Goal: Task Accomplishment & Management: Use online tool/utility

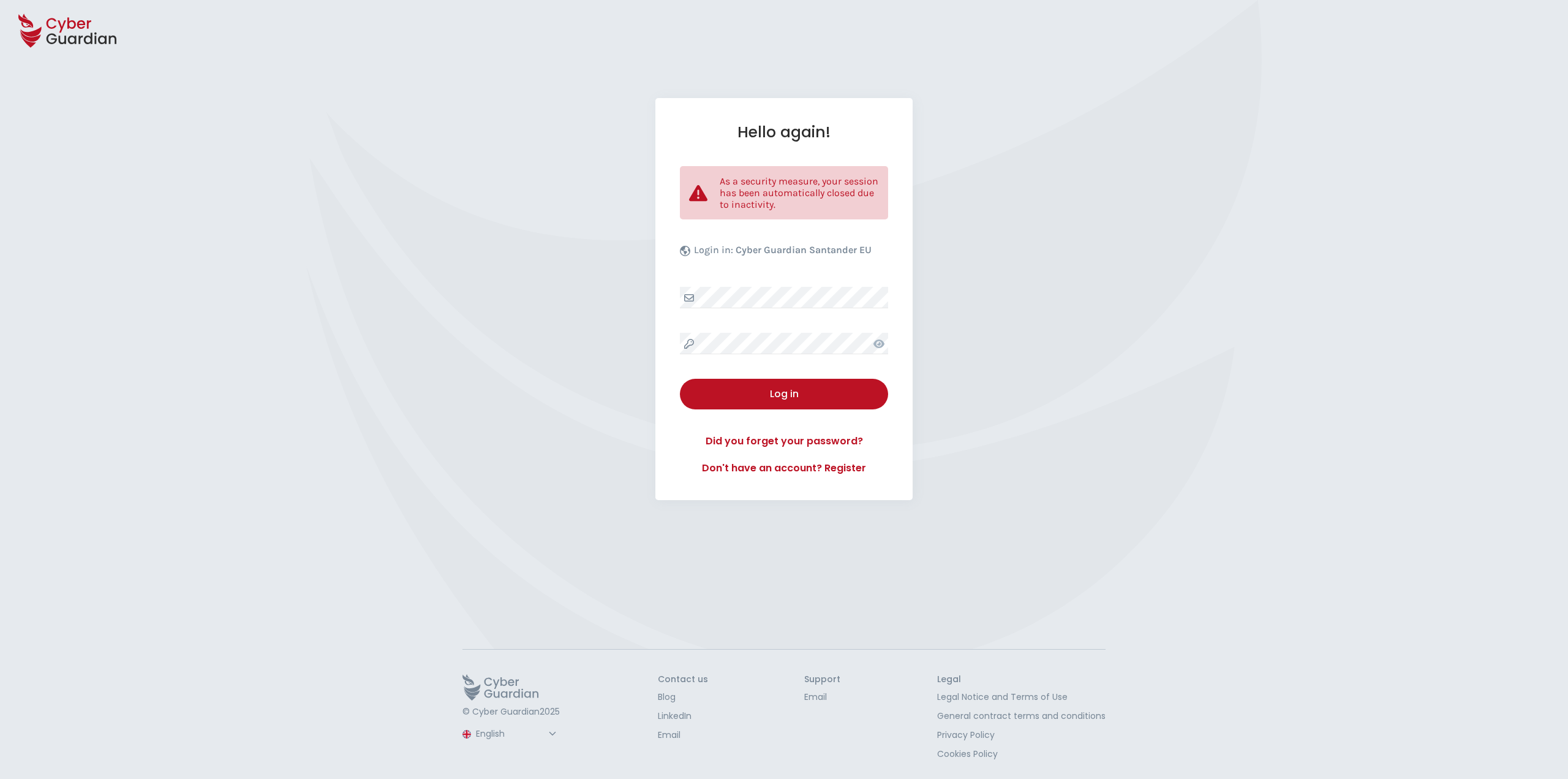
select select "English"
click at [726, 286] on div "Hello again! As a security measure, your session has been automatically closed …" at bounding box center [784, 299] width 257 height 402
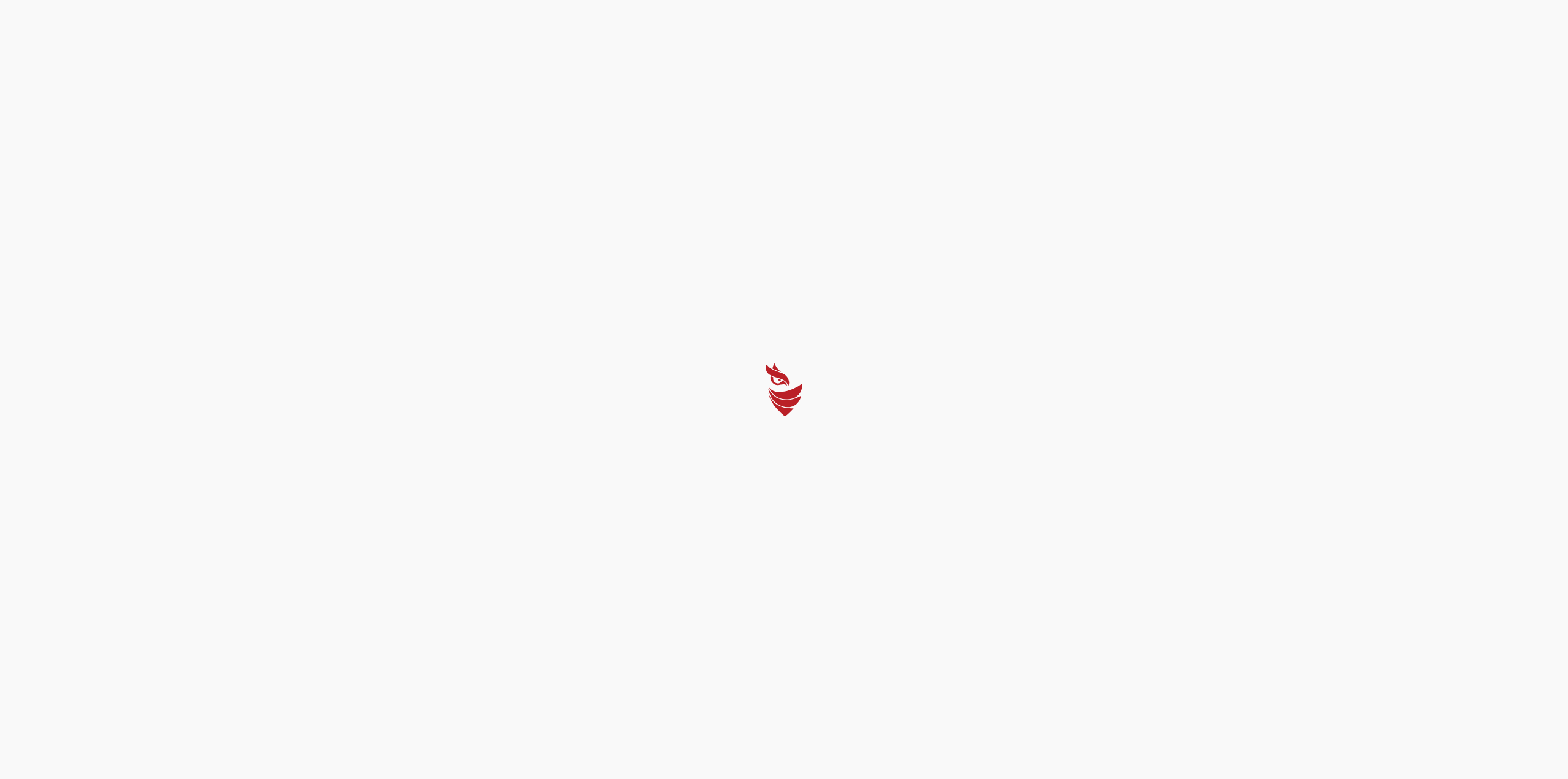
select select "English"
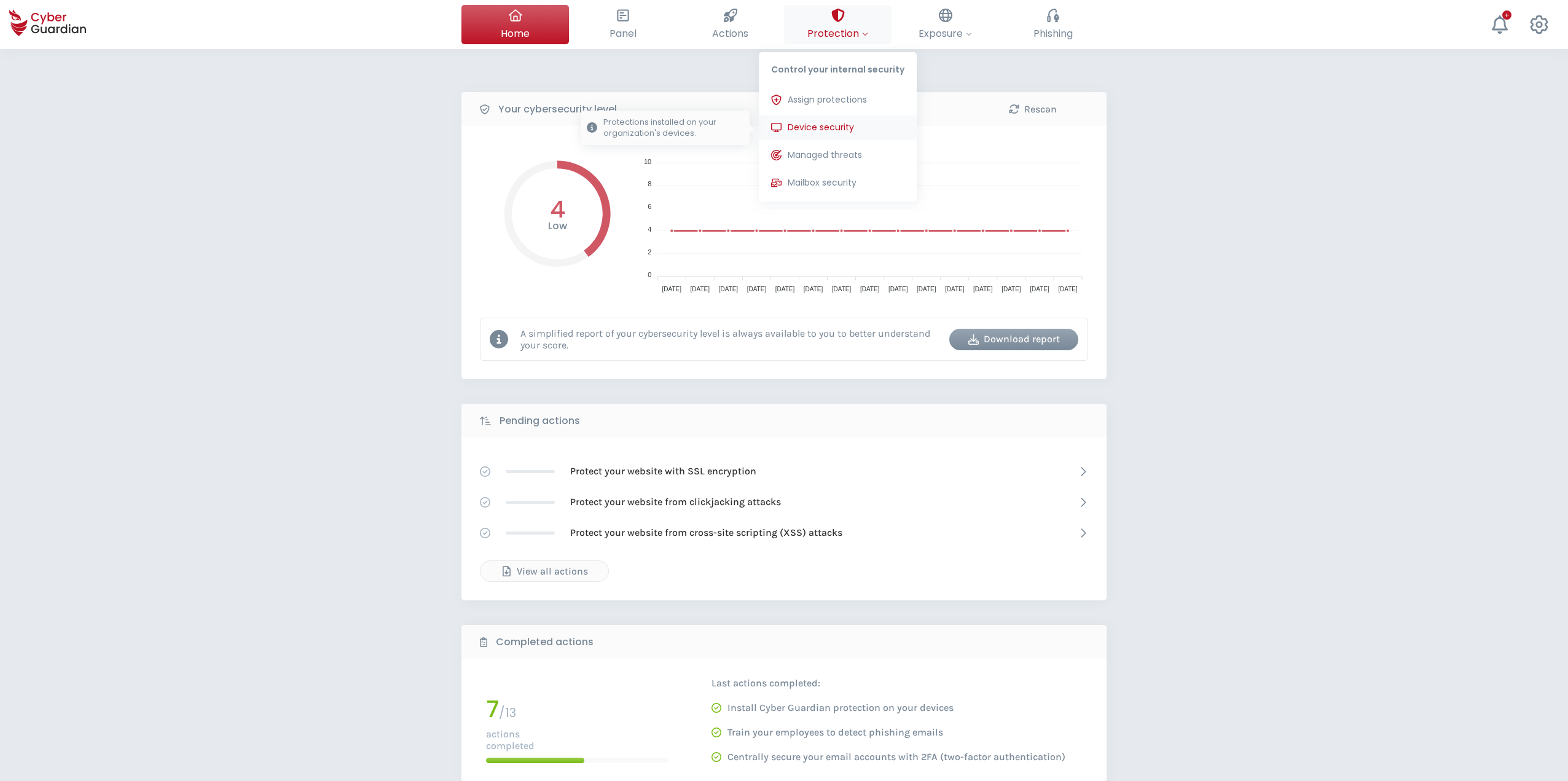
click at [827, 131] on span "Device security" at bounding box center [820, 127] width 66 height 13
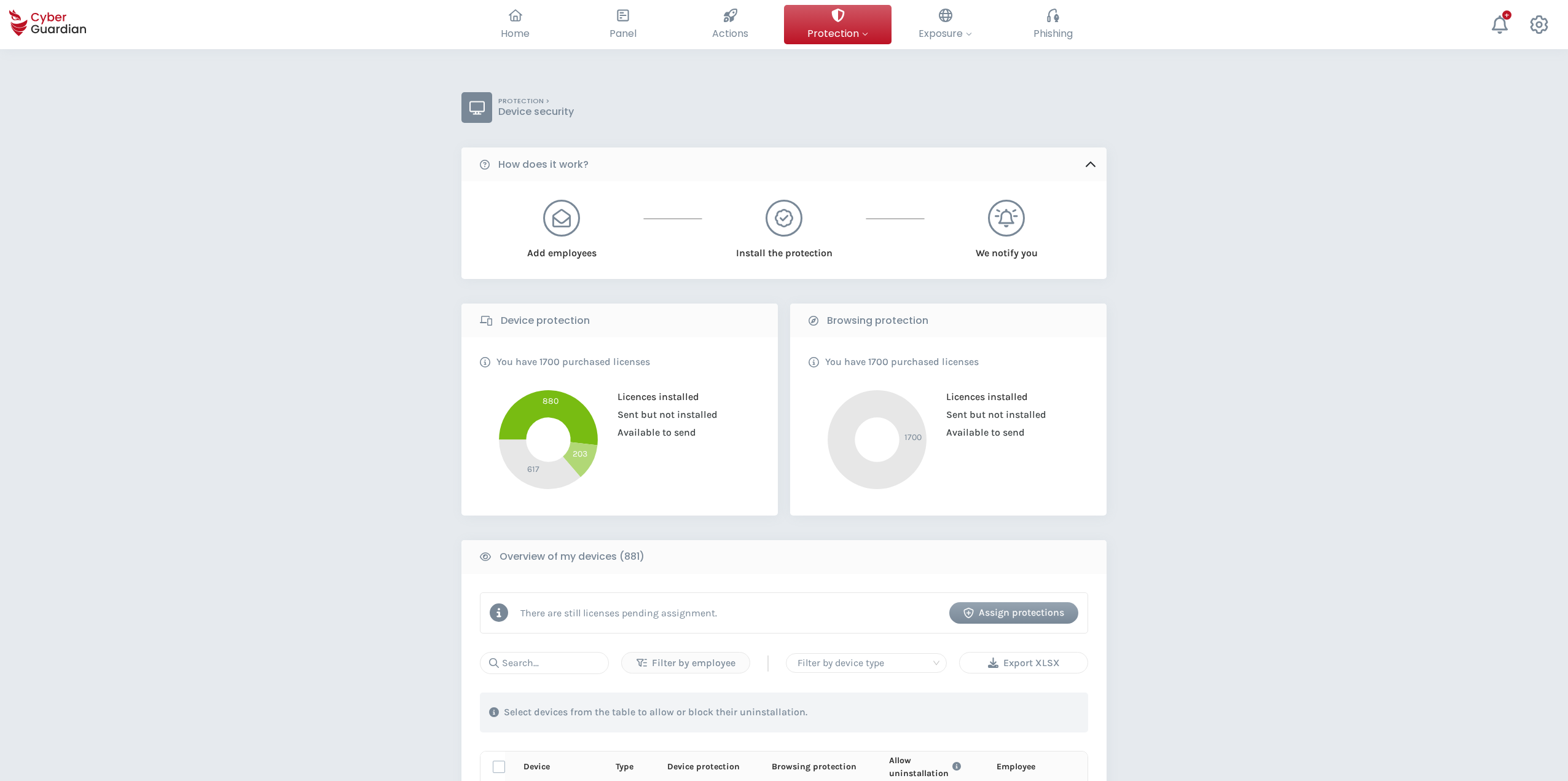
click at [1025, 663] on div "Export XLSX" at bounding box center [1024, 663] width 109 height 14
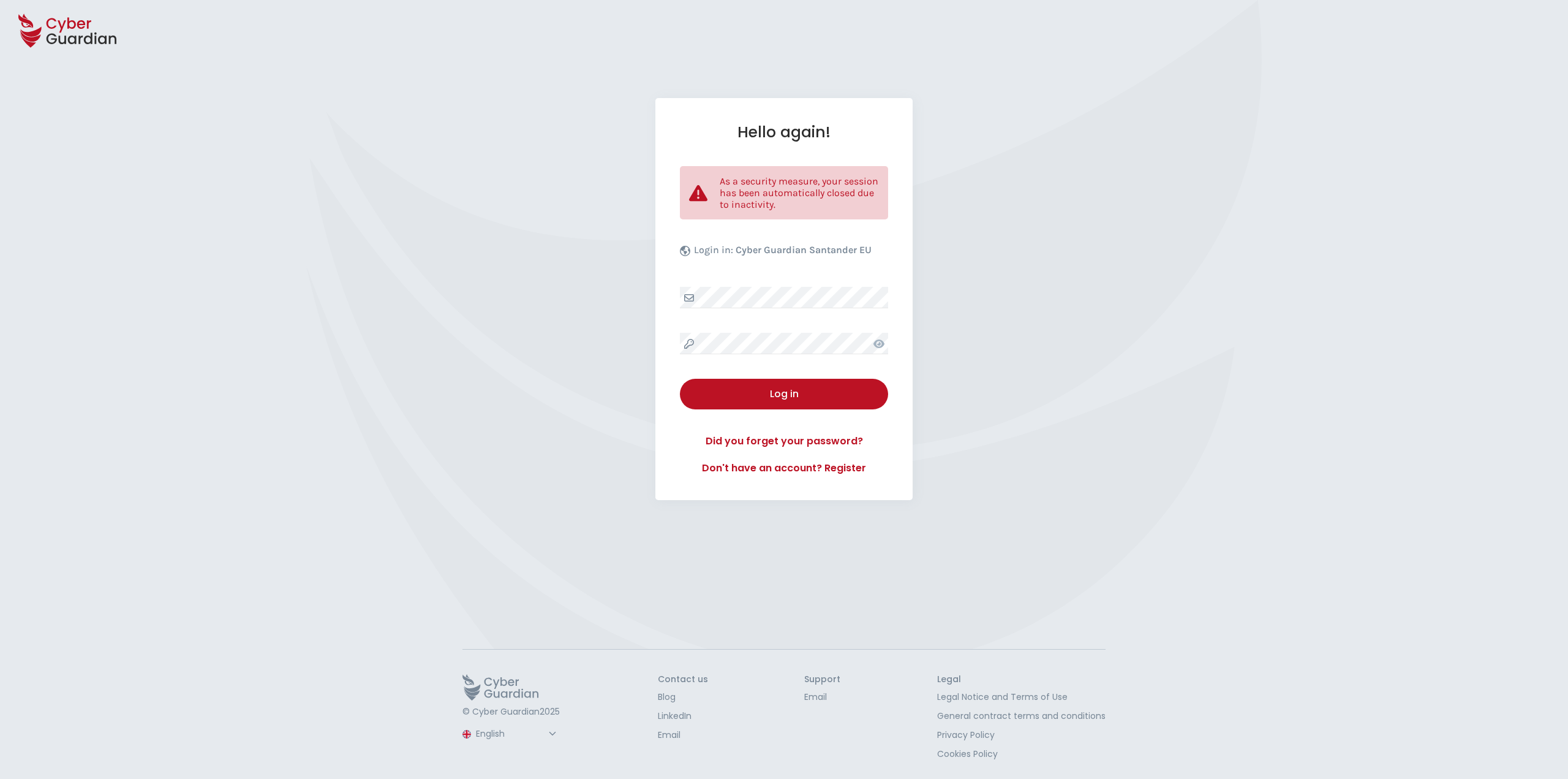
select select "English"
